Goal: Task Accomplishment & Management: Manage account settings

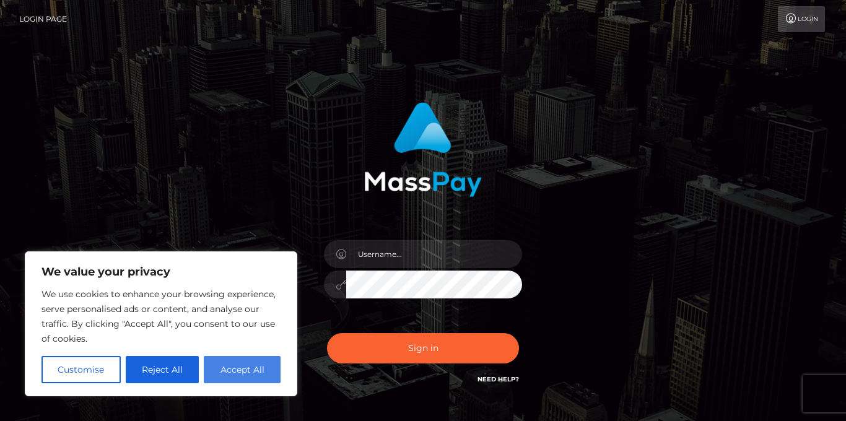
click at [243, 370] on button "Accept All" at bounding box center [242, 369] width 77 height 27
checkbox input "true"
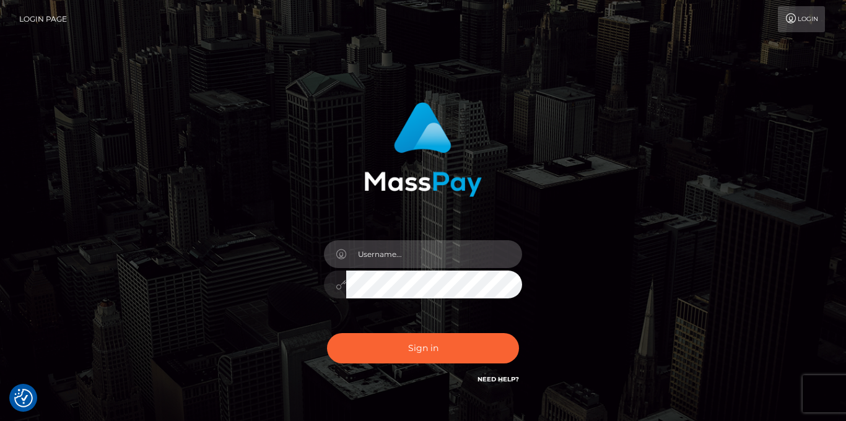
click at [368, 253] on input "text" at bounding box center [434, 254] width 176 height 28
type input "missavamarks@gmail.com"
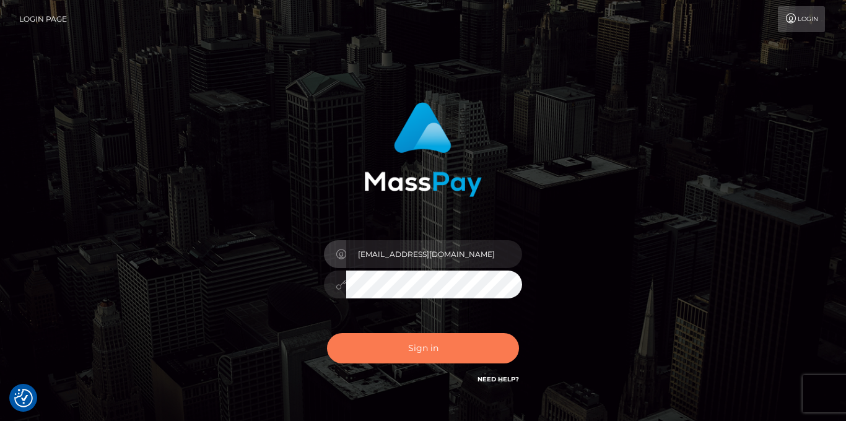
click at [427, 350] on button "Sign in" at bounding box center [423, 348] width 192 height 30
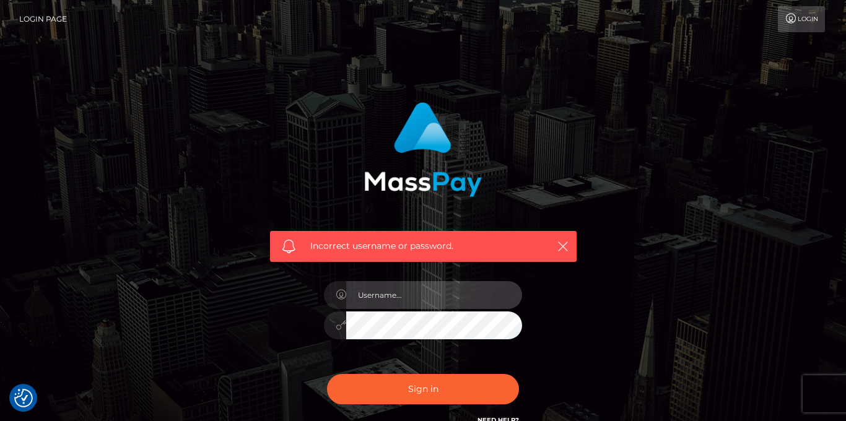
click at [404, 290] on input "text" at bounding box center [434, 295] width 176 height 28
click at [807, 18] on link "Login" at bounding box center [801, 19] width 47 height 26
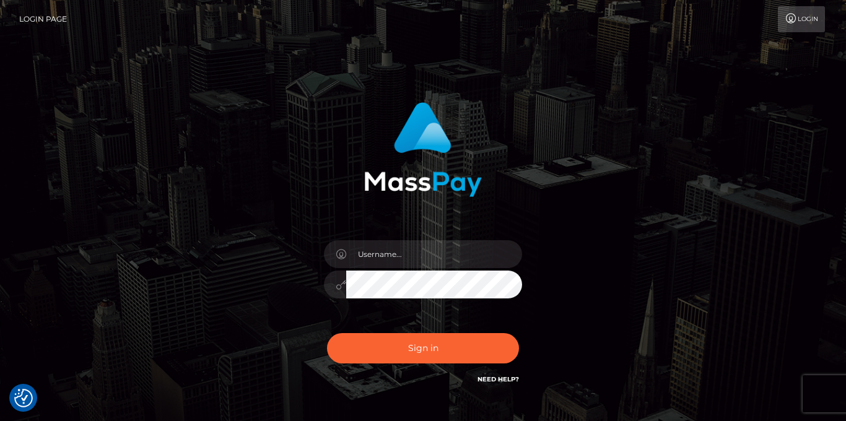
click at [55, 20] on link "Login Page" at bounding box center [43, 19] width 48 height 26
